Goal: Information Seeking & Learning: Learn about a topic

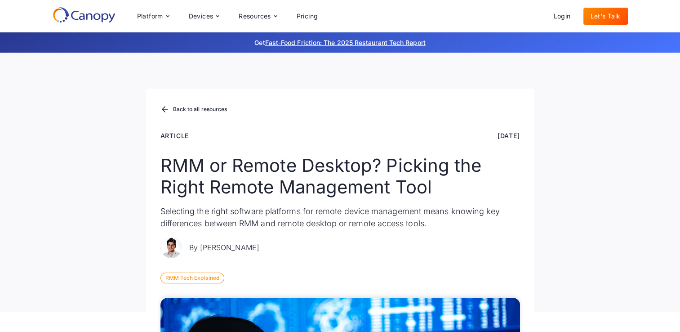
click at [97, 15] on icon at bounding box center [84, 15] width 63 height 16
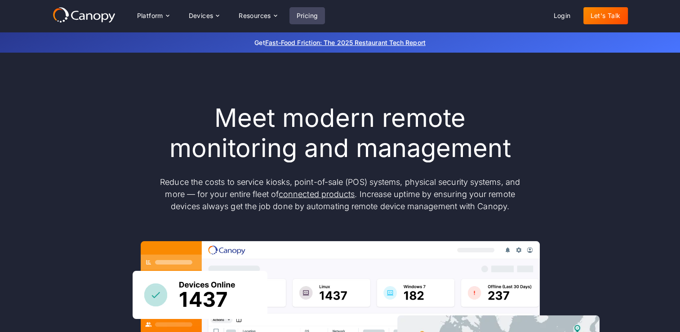
click at [324, 18] on link "Pricing" at bounding box center [307, 15] width 36 height 17
